Goal: Communication & Community: Answer question/provide support

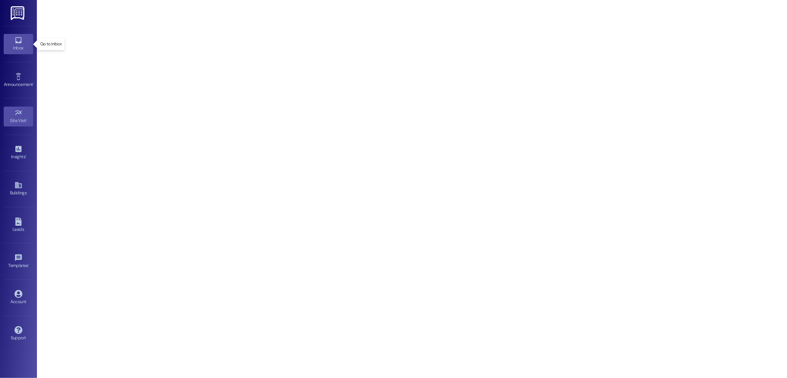
click at [19, 42] on icon at bounding box center [18, 40] width 8 height 8
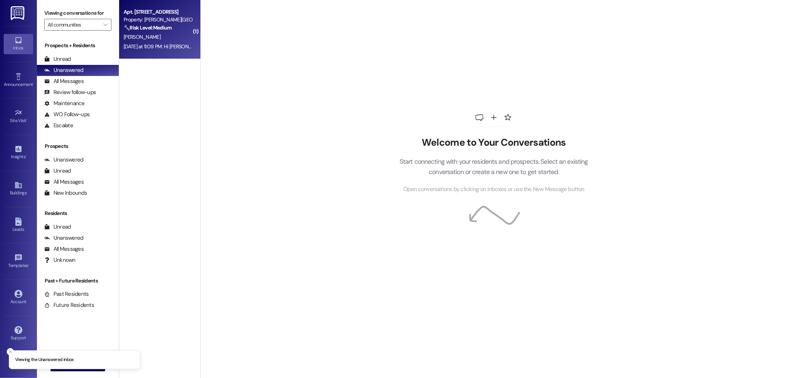
click at [164, 19] on div "Property: Matthews Square" at bounding box center [158, 20] width 68 height 8
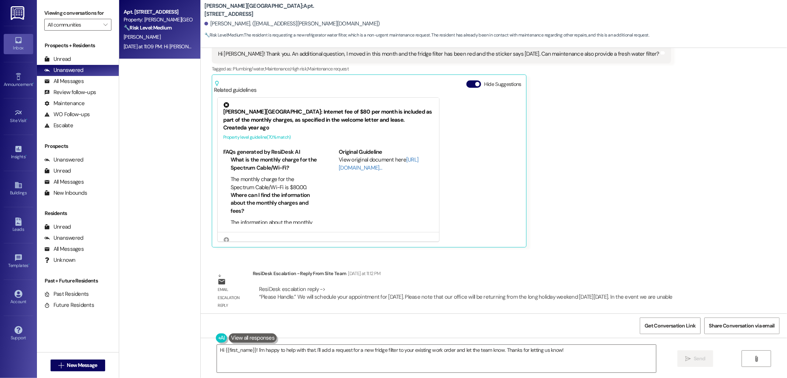
scroll to position [1098, 0]
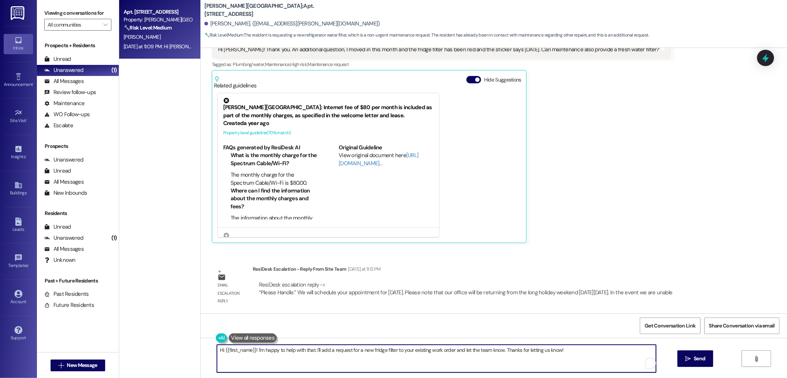
drag, startPoint x: 253, startPoint y: 353, endPoint x: 212, endPoint y: 356, distance: 40.7
click at [217, 356] on textarea "Hi {{first_name}}! I'm happy to help with that. I'll add a request for a new fr…" at bounding box center [436, 359] width 439 height 28
click at [278, 351] on textarea "I'm happy to help with that. I'll add a request for a new fridge filter to your…" at bounding box center [436, 359] width 439 height 28
click at [495, 360] on textarea "I'm happy to help with that. I'll inform the team to add a request for a new fr…" at bounding box center [436, 359] width 439 height 28
drag, startPoint x: 500, startPoint y: 351, endPoint x: 394, endPoint y: 352, distance: 105.6
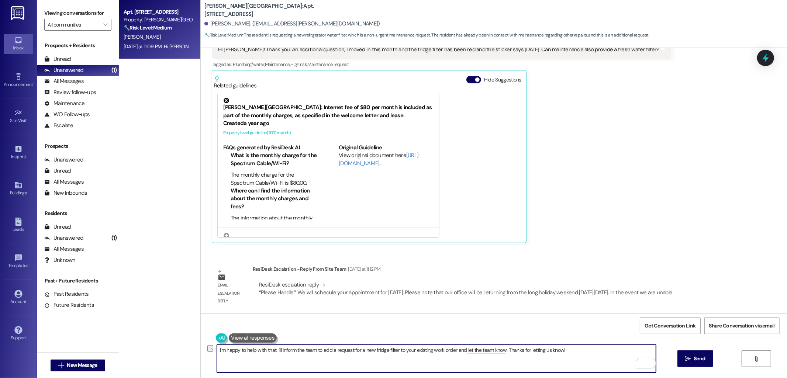
click at [394, 352] on textarea "I'm happy to help with that. I'll inform the team to add a request for a new fr…" at bounding box center [436, 359] width 439 height 28
click at [467, 352] on textarea "I'm happy to help with that. I'll inform the team to add a request for a new fr…" at bounding box center [436, 359] width 439 height 28
click at [355, 363] on textarea "I'm happy to help with that. I'll inform the team to add a request for a new fr…" at bounding box center [436, 359] width 439 height 28
paste textarea "We will schedule your appointment for Wednesday, 09/03/2025. Please note that o…"
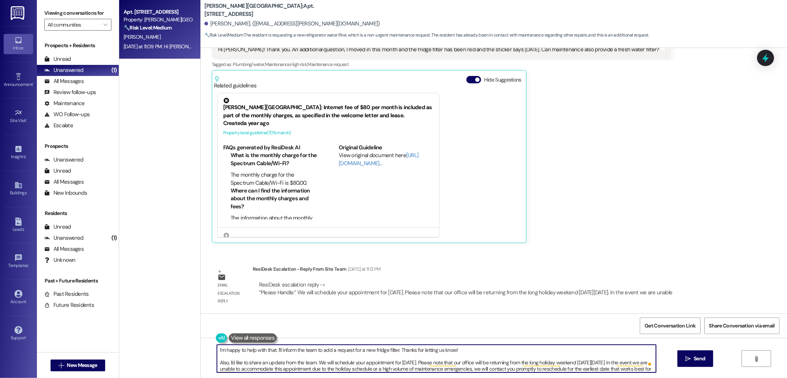
scroll to position [20, 0]
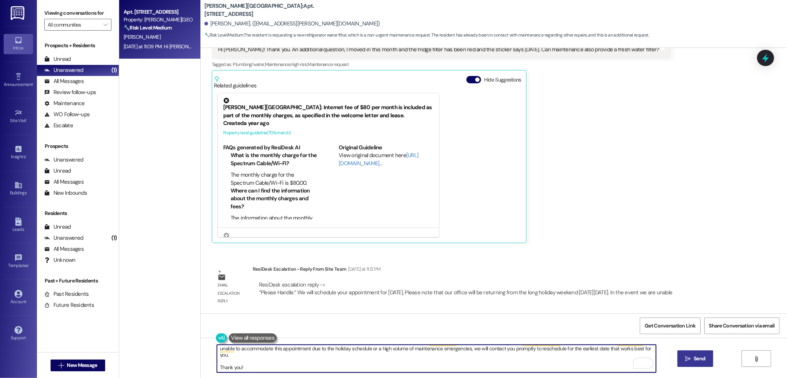
type textarea "I'm happy to help with that. I'll inform the team to add a request for a new fr…"
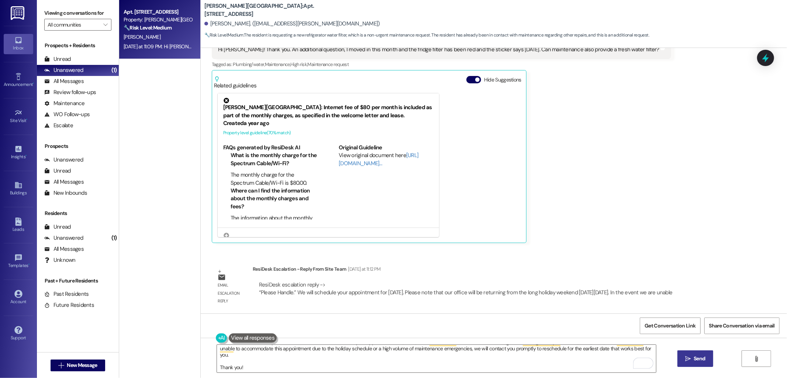
click at [691, 361] on span " Send" at bounding box center [695, 359] width 23 height 8
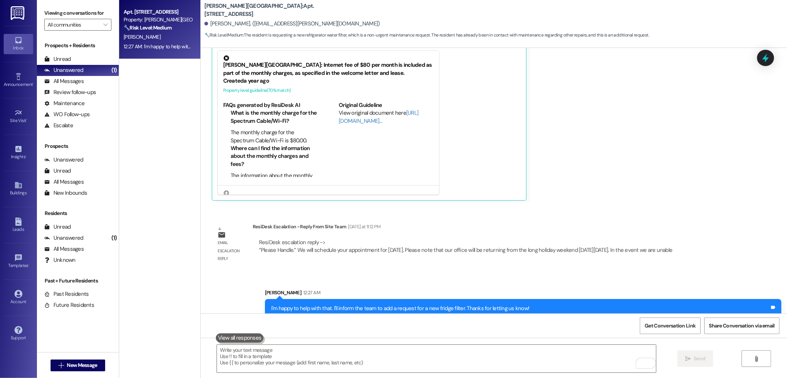
scroll to position [1189, 0]
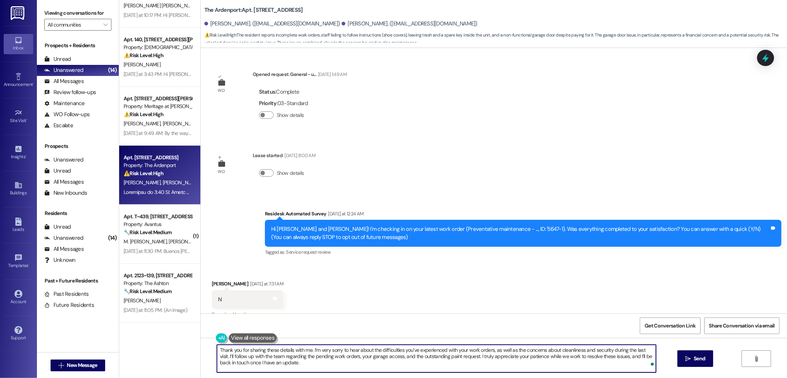
scroll to position [270, 0]
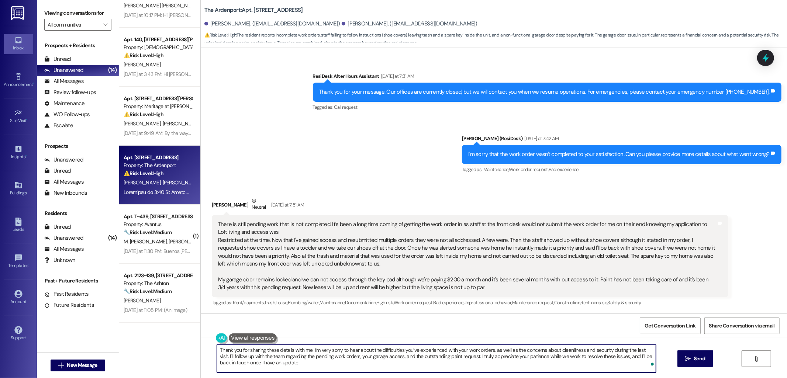
click at [576, 356] on textarea "Thank you for sharing these details with me. I’m very sorry to hear about the d…" at bounding box center [436, 359] width 439 height 28
click at [611, 364] on textarea "Thank you for sharing these details with me. I’m very sorry to hear about the d…" at bounding box center [436, 359] width 439 height 28
type textarea "Thank you for sharing these details with me. I’m very sorry to hear about the d…"
click at [694, 363] on span "Send" at bounding box center [699, 359] width 11 height 8
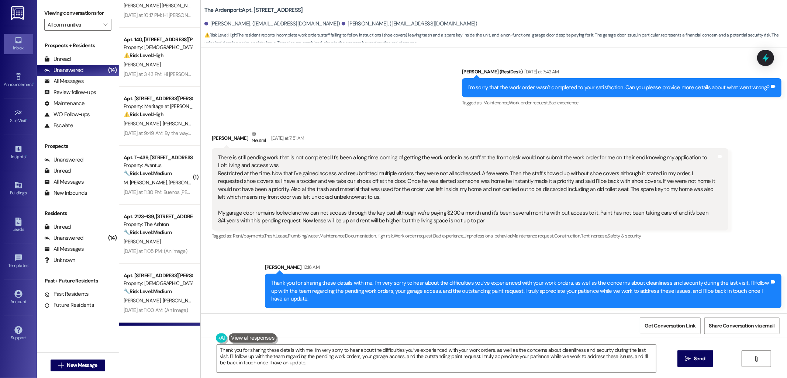
scroll to position [337, 0]
click at [368, 111] on div "Sent via SMS ResiDesk After Hours Assistant [DATE] at 7:31 AM Thank you for you…" at bounding box center [494, 51] width 587 height 125
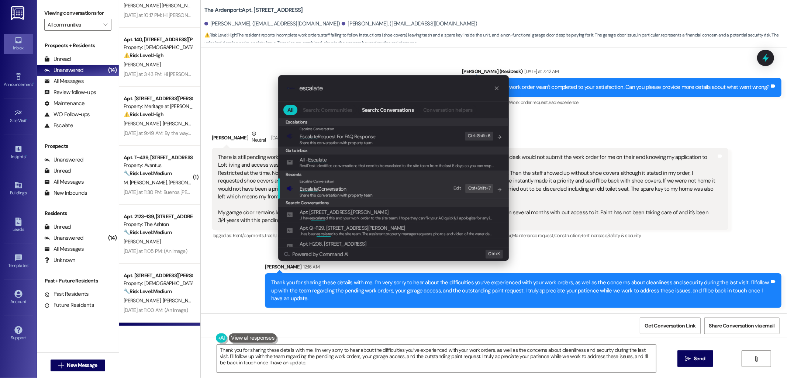
type input "escalate"
click at [337, 190] on span "Escalate Conversation" at bounding box center [323, 189] width 47 height 7
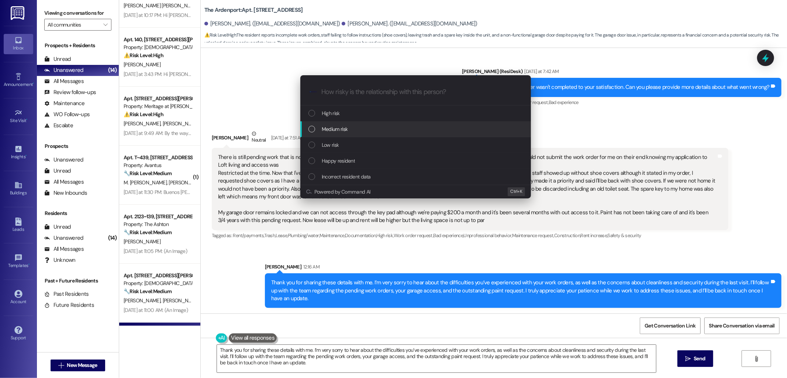
click at [341, 130] on span "Medium risk" at bounding box center [335, 129] width 26 height 8
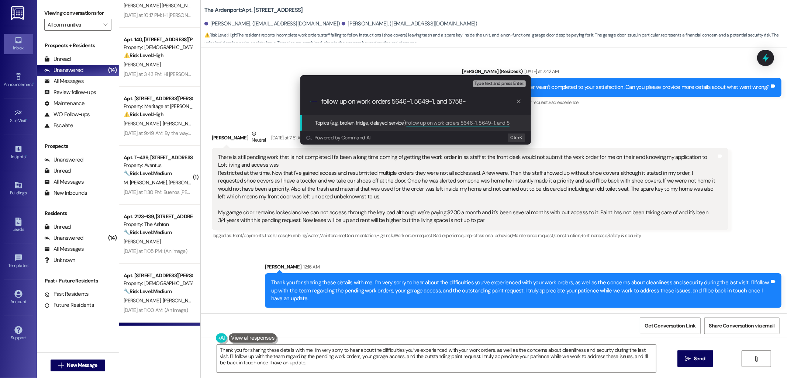
type input "follow up on work orders 5646-1, 5649-1, and 5758-1"
click at [435, 104] on input "follow up on work orders 5646-1, 5649-1, and 5758-1" at bounding box center [419, 102] width 195 height 8
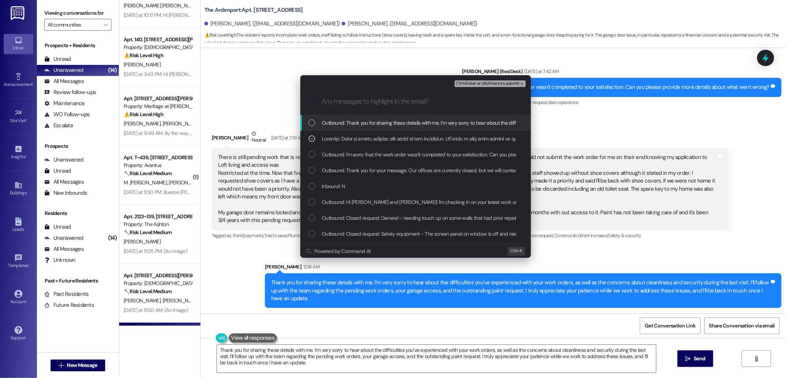
click at [487, 83] on span "Ctrl+Enter or click here to submit" at bounding box center [487, 83] width 63 height 5
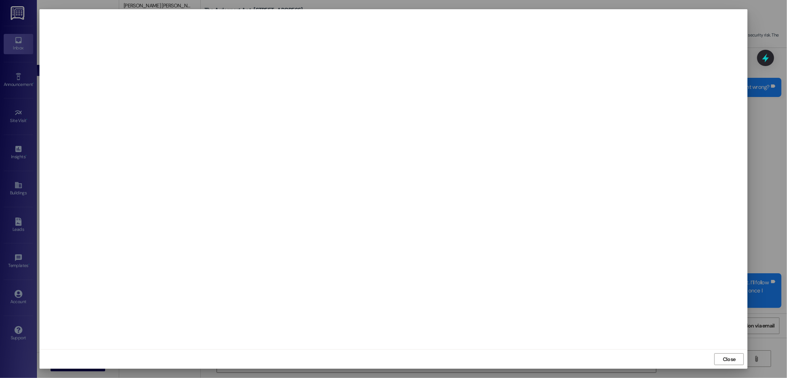
click at [471, 240] on iframe "To enrich screen reader interactions, please activate Accessibility in Grammarl…" at bounding box center [393, 179] width 701 height 333
drag, startPoint x: 500, startPoint y: 250, endPoint x: 513, endPoint y: 255, distance: 14.1
click at [511, 255] on iframe "To enrich screen reader interactions, please activate Accessibility in Grammarl…" at bounding box center [393, 179] width 701 height 333
click at [719, 359] on button "Close" at bounding box center [730, 360] width 30 height 12
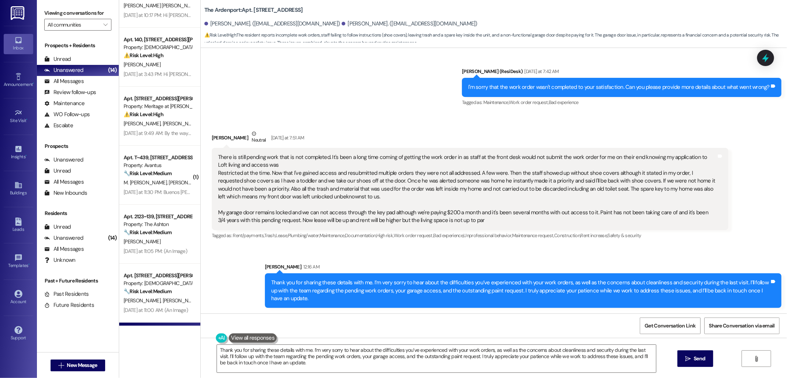
click at [676, 250] on div "Sent via SMS [PERSON_NAME] 12:16 AM Thank you for sharing these details with me…" at bounding box center [494, 280] width 587 height 67
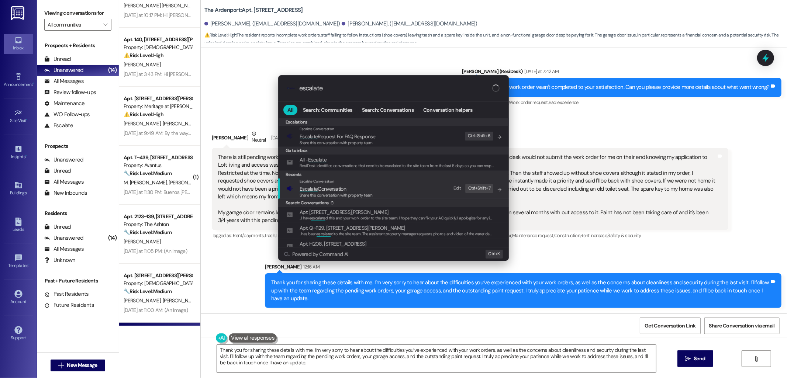
type input "escalate"
click at [326, 193] on span "Share this conversation with property team" at bounding box center [336, 195] width 73 height 5
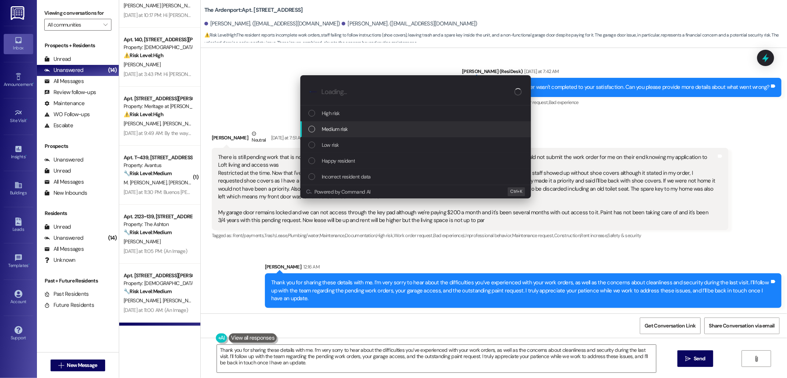
click at [340, 132] on span "Medium risk" at bounding box center [335, 129] width 26 height 8
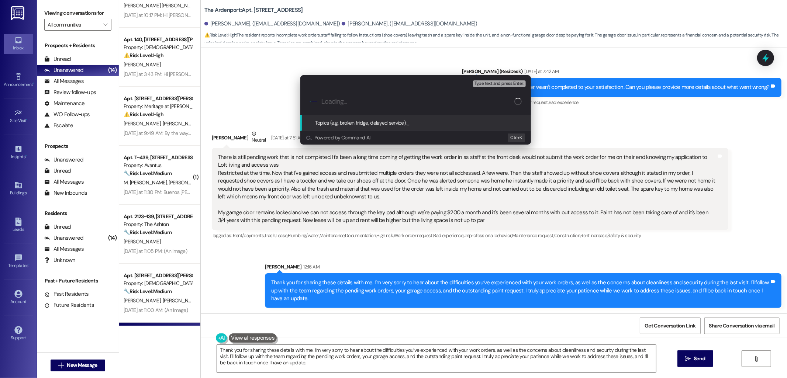
paste input "follow up on work orders 5646-1, 5649-1, and 5758-1"
type input "follow up on work orders 5646-1, 5649-1, and 5758-1"
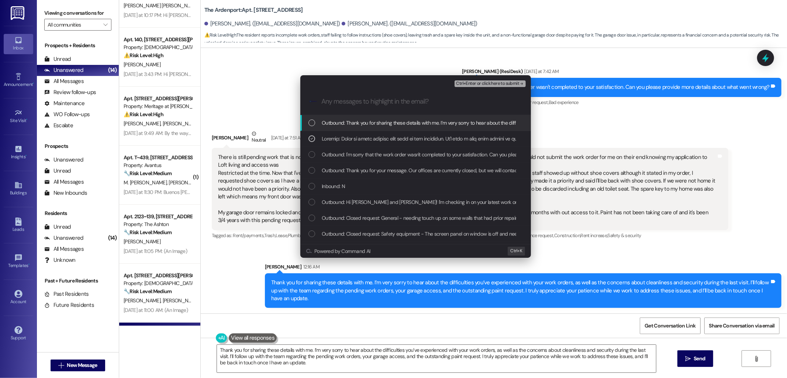
click at [475, 85] on span "Ctrl+Enter or click here to submit" at bounding box center [487, 83] width 63 height 5
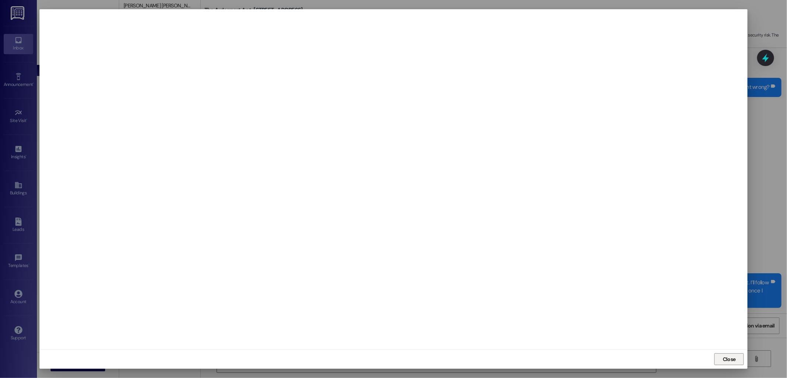
click at [724, 361] on span "Close" at bounding box center [729, 360] width 13 height 8
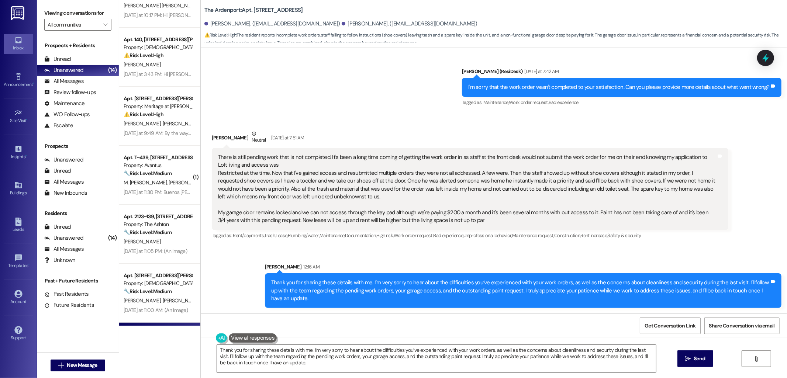
drag, startPoint x: 557, startPoint y: 247, endPoint x: 553, endPoint y: 246, distance: 3.9
click at [557, 247] on div "Sent via SMS [PERSON_NAME] 12:16 AM Thank you for sharing these details with me…" at bounding box center [494, 280] width 587 height 67
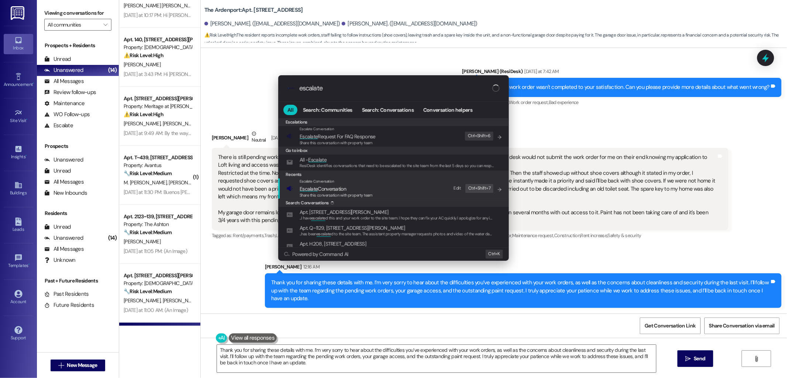
type input "escalate"
click at [347, 186] on span "Escalate Conversation" at bounding box center [336, 189] width 73 height 8
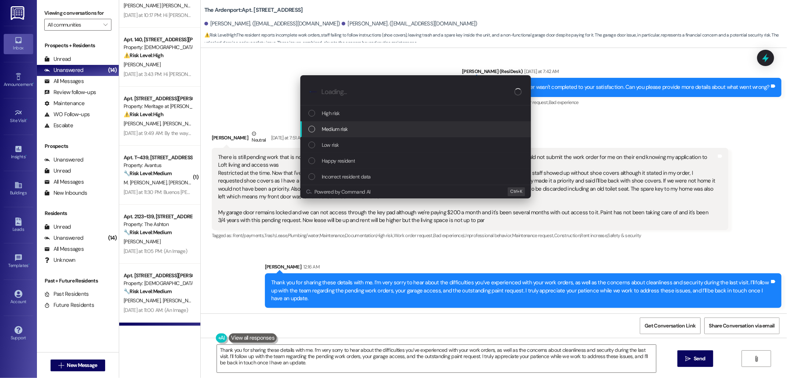
click at [358, 134] on div "Medium risk" at bounding box center [416, 129] width 231 height 16
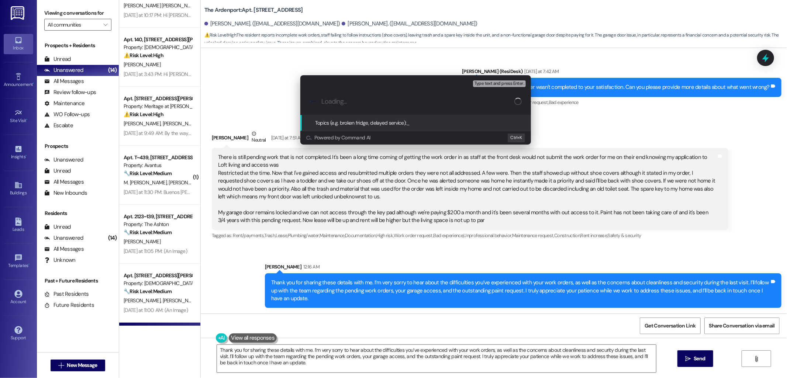
paste input "follow up on work orders 5646-1, 5649-1, and 5758-1"
type input "follow up on work orders 5646-1, 5649-1, and 5758-1"
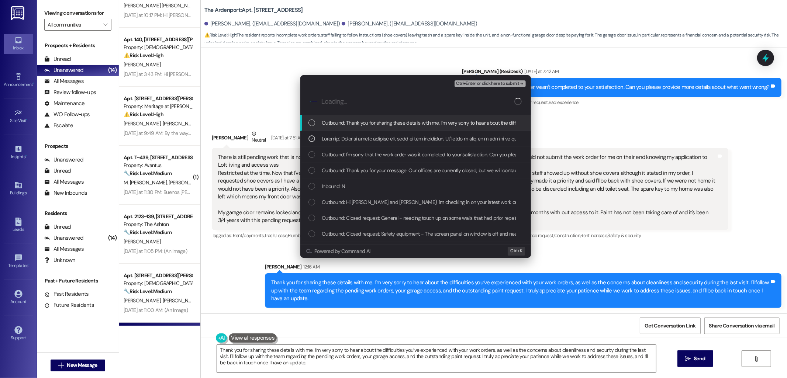
click at [467, 85] on span "Ctrl+Enter or click here to submit" at bounding box center [487, 83] width 63 height 5
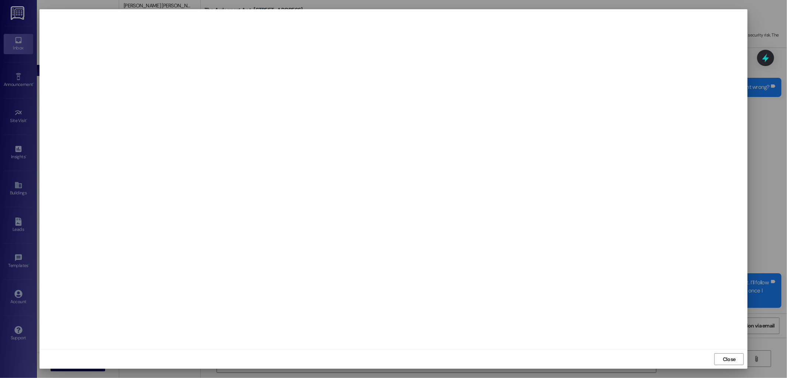
click at [460, 134] on iframe at bounding box center [393, 179] width 701 height 333
click at [460, 134] on iframe "To enrich screen reader interactions, please activate Accessibility in Grammarl…" at bounding box center [393, 179] width 701 height 333
click at [461, 134] on iframe "To enrich screen reader interactions, please activate Accessibility in Grammarl…" at bounding box center [393, 179] width 701 height 333
drag, startPoint x: 461, startPoint y: 134, endPoint x: 453, endPoint y: 137, distance: 8.6
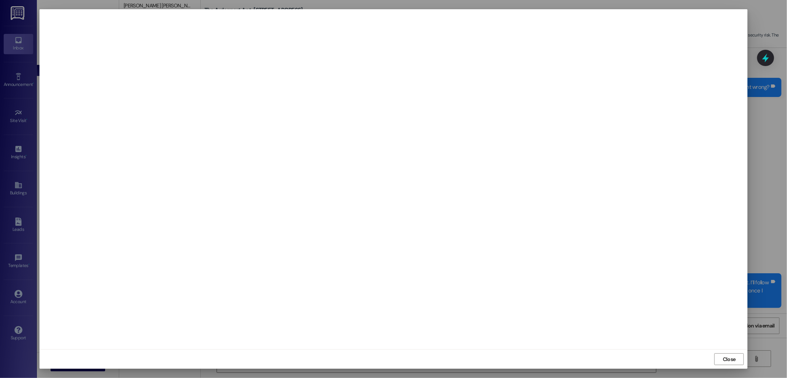
click at [461, 133] on iframe "To enrich screen reader interactions, please activate Accessibility in Grammarl…" at bounding box center [393, 179] width 701 height 333
click at [389, 173] on iframe "To enrich screen reader interactions, please activate Accessibility in Grammarl…" at bounding box center [393, 179] width 701 height 333
click at [390, 173] on iframe "To enrich screen reader interactions, please activate Accessibility in Grammarl…" at bounding box center [393, 179] width 701 height 333
click at [392, 173] on iframe "To enrich screen reader interactions, please activate Accessibility in Grammarl…" at bounding box center [393, 179] width 701 height 333
click at [436, 172] on iframe "To enrich screen reader interactions, please activate Accessibility in Grammarl…" at bounding box center [393, 179] width 701 height 333
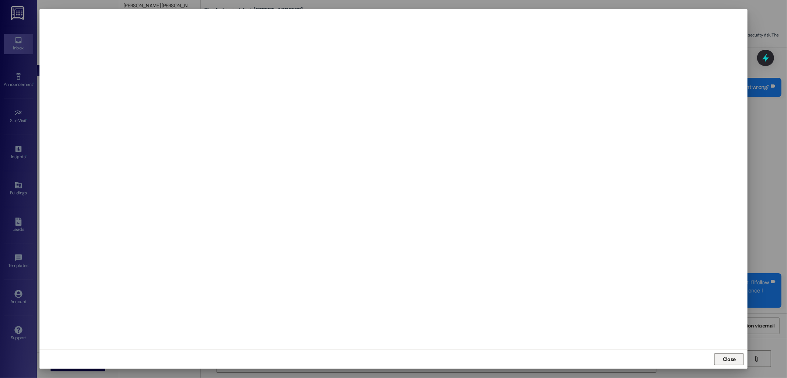
click at [725, 361] on span "Close" at bounding box center [729, 360] width 13 height 8
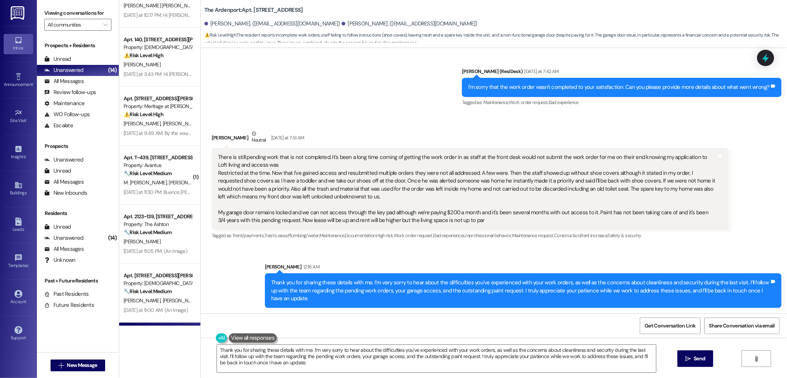
click at [667, 254] on div "Sent via SMS [PERSON_NAME] 12:16 AM Thank you for sharing these details with me…" at bounding box center [494, 280] width 587 height 67
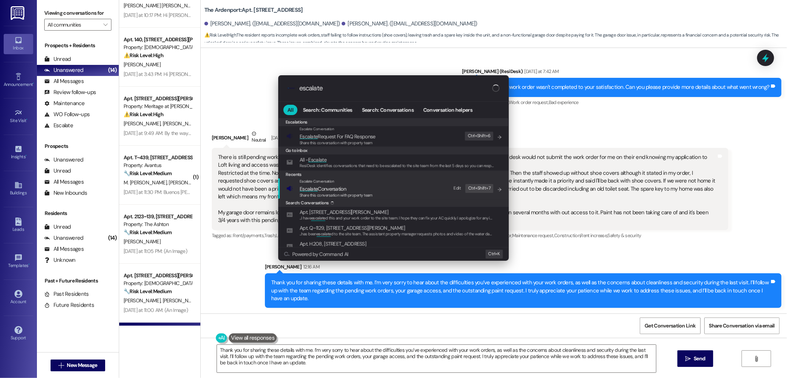
type input "escalate"
click at [367, 189] on span "Escalate Conversation" at bounding box center [336, 189] width 73 height 8
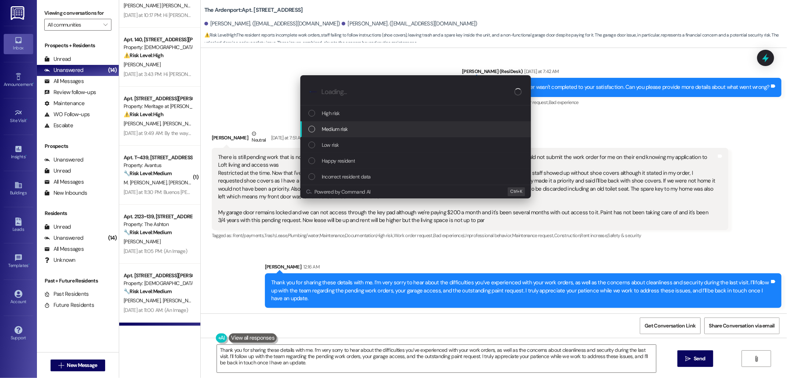
click at [349, 130] on div "Medium risk" at bounding box center [417, 129] width 216 height 8
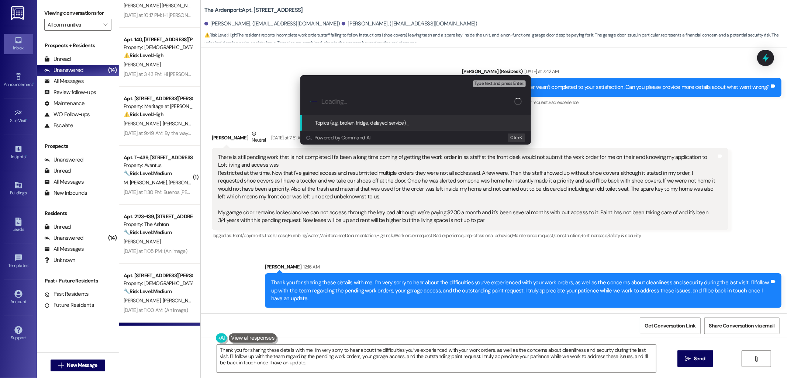
paste input "follow up on work orders 5646-1, 5649-1, and 5758-1"
type input "follow up on work orders 5646-1, 5649-1, and 5758-1"
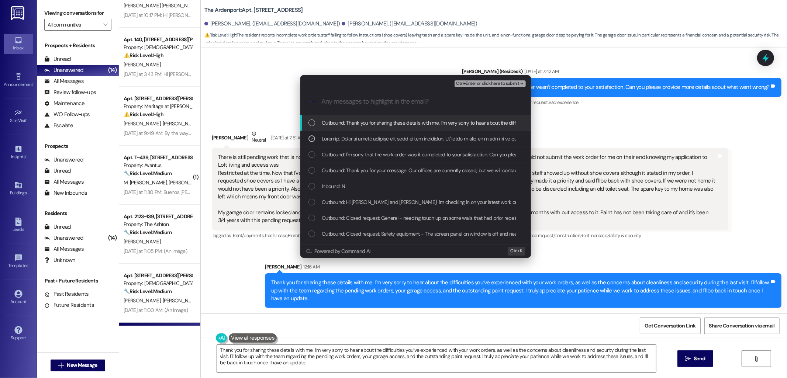
click at [469, 83] on span "Ctrl+Enter or click here to submit" at bounding box center [487, 83] width 63 height 5
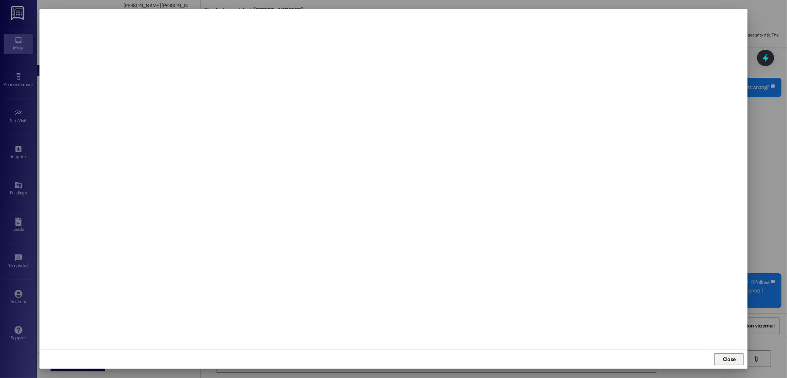
click at [725, 364] on span "Close" at bounding box center [730, 359] width 16 height 11
